Goal: Navigation & Orientation: Find specific page/section

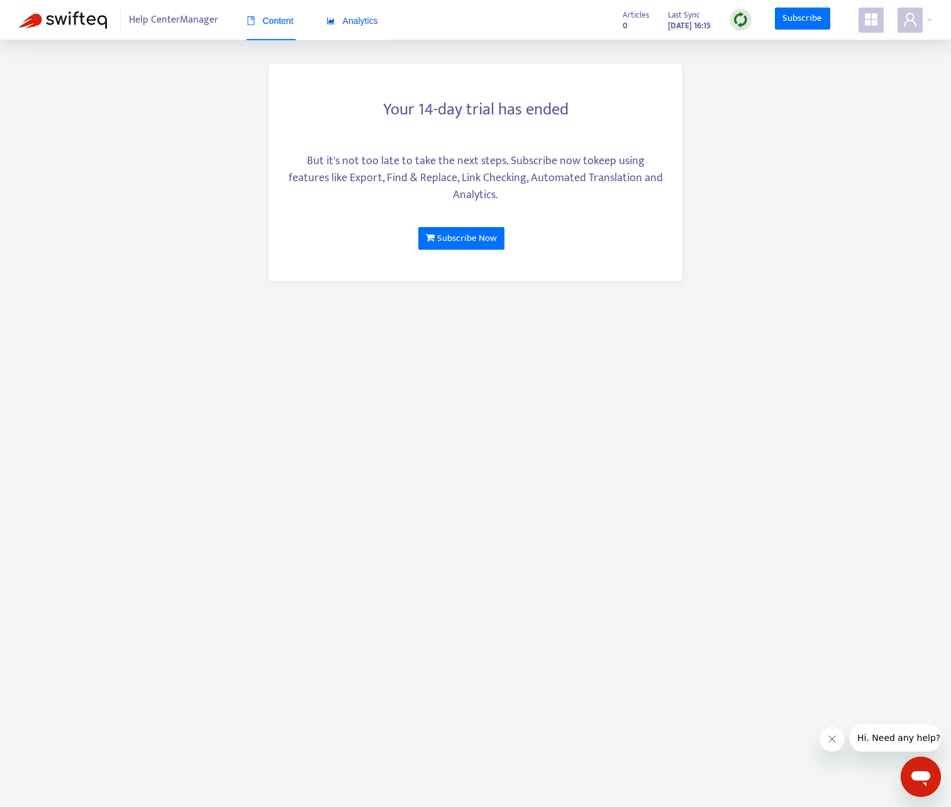
click at [348, 21] on span "Analytics" at bounding box center [353, 21] width 52 height 10
click at [365, 19] on span "Analytics" at bounding box center [353, 21] width 52 height 10
click at [71, 24] on img at bounding box center [63, 20] width 88 height 18
